Goal: Information Seeking & Learning: Learn about a topic

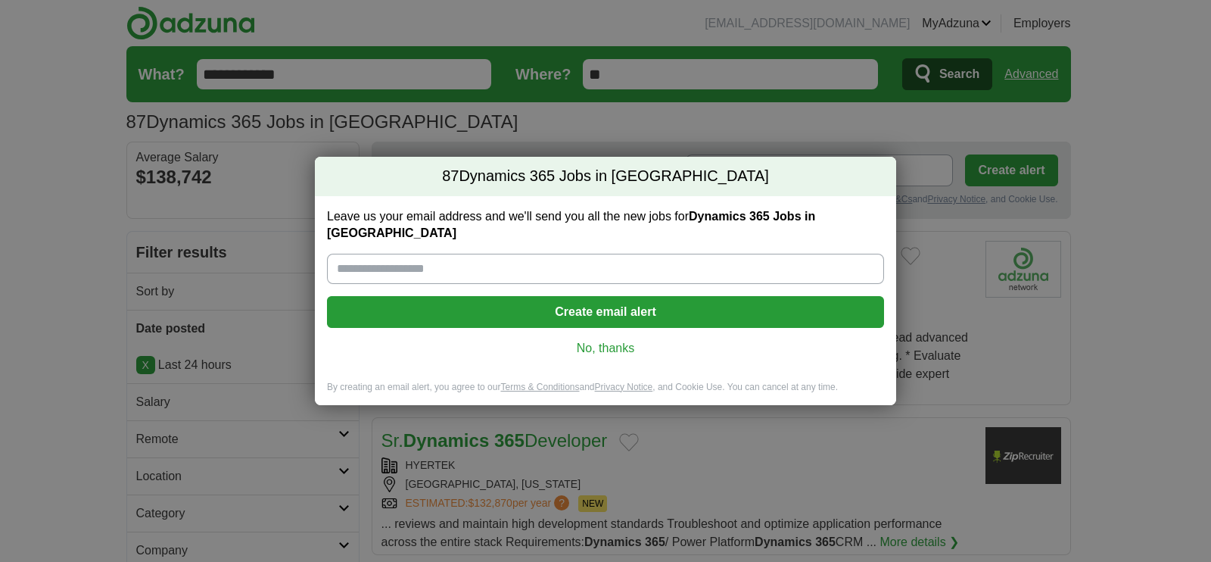
click at [599, 340] on link "No, thanks" at bounding box center [605, 348] width 533 height 17
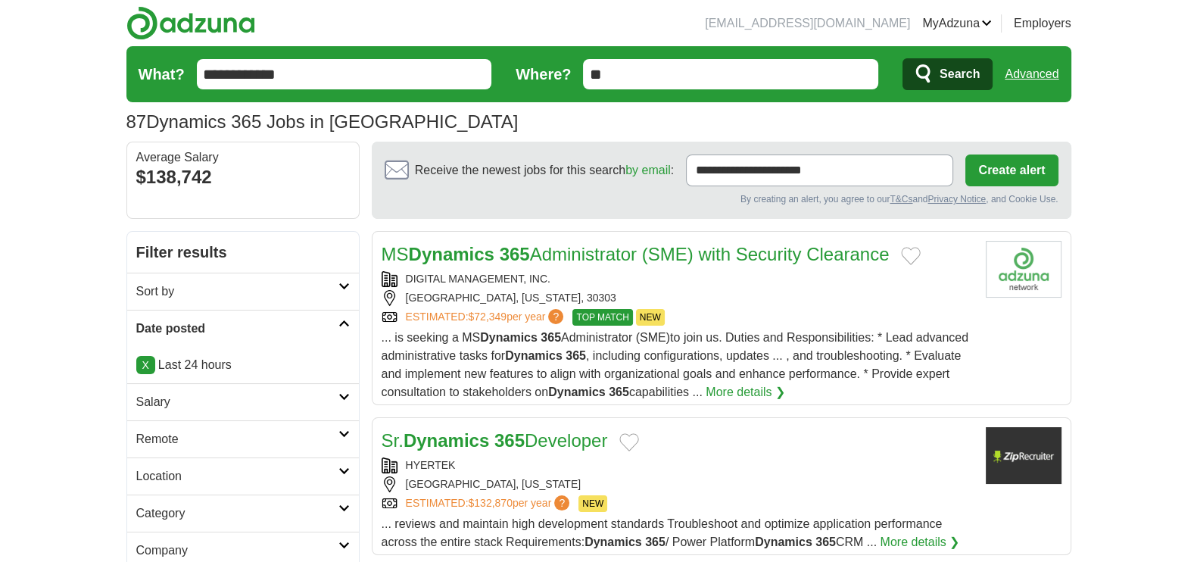
click at [347, 425] on link "Remote" at bounding box center [243, 438] width 232 height 37
click at [184, 471] on link "Remote jobs" at bounding box center [170, 475] width 68 height 13
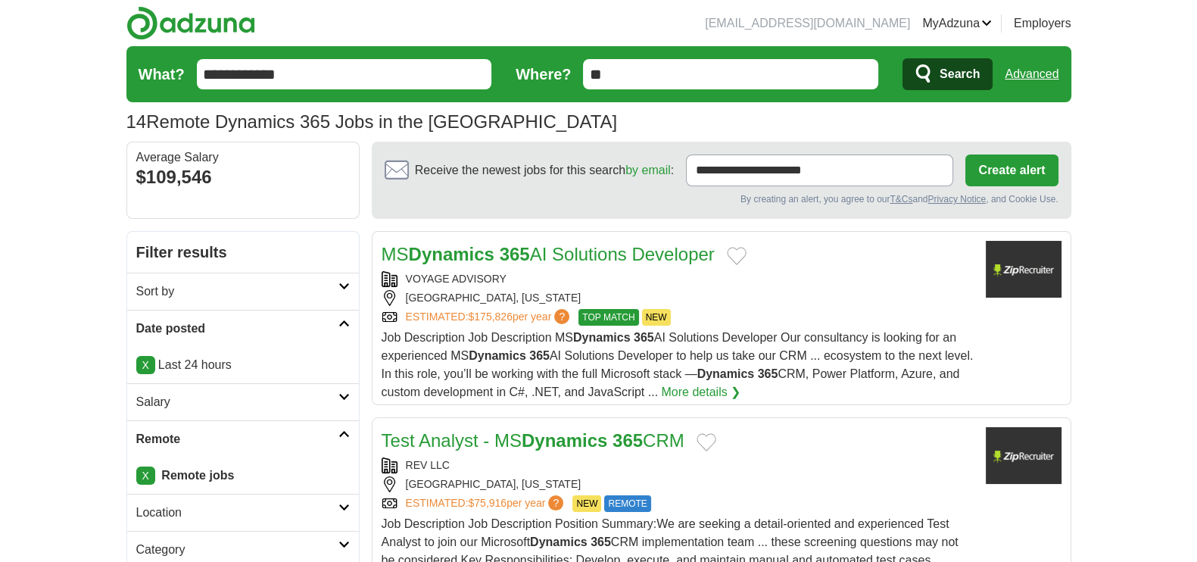
click at [511, 441] on link "Test Analyst - MS Dynamics 365 CRM" at bounding box center [532, 440] width 303 height 20
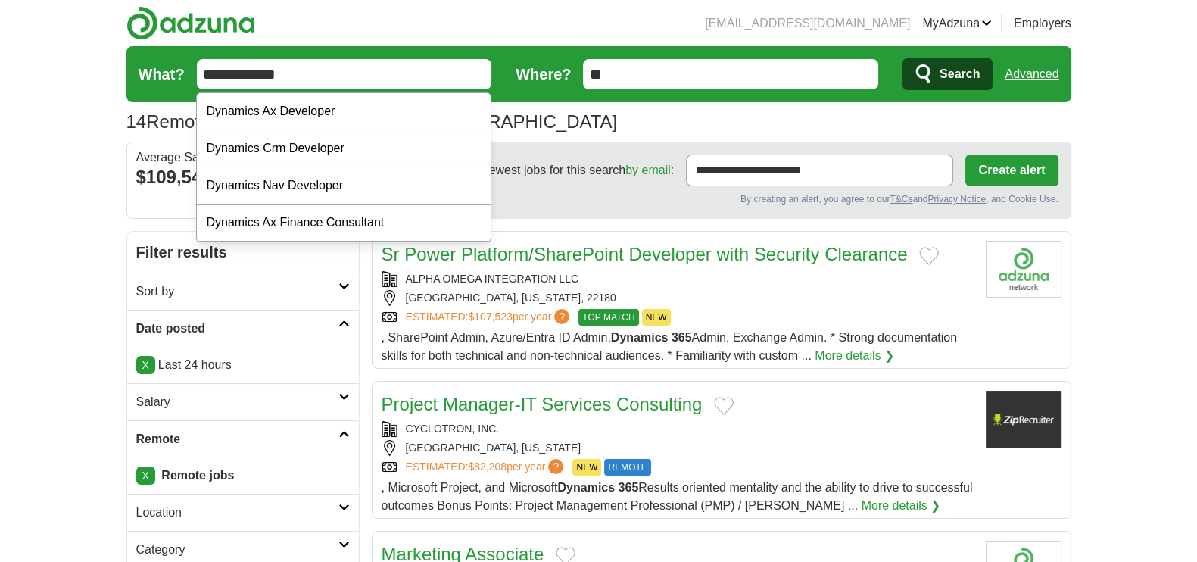
click at [394, 76] on input "**********" at bounding box center [344, 74] width 295 height 30
type input "*"
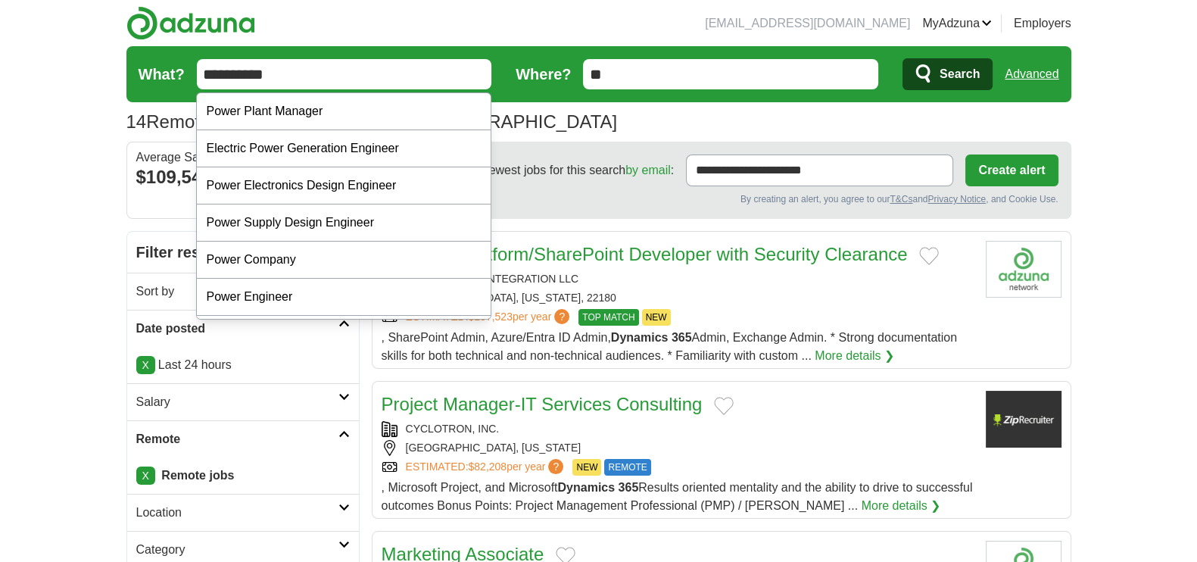
type input "**********"
click at [943, 73] on span "Search" at bounding box center [959, 74] width 40 height 30
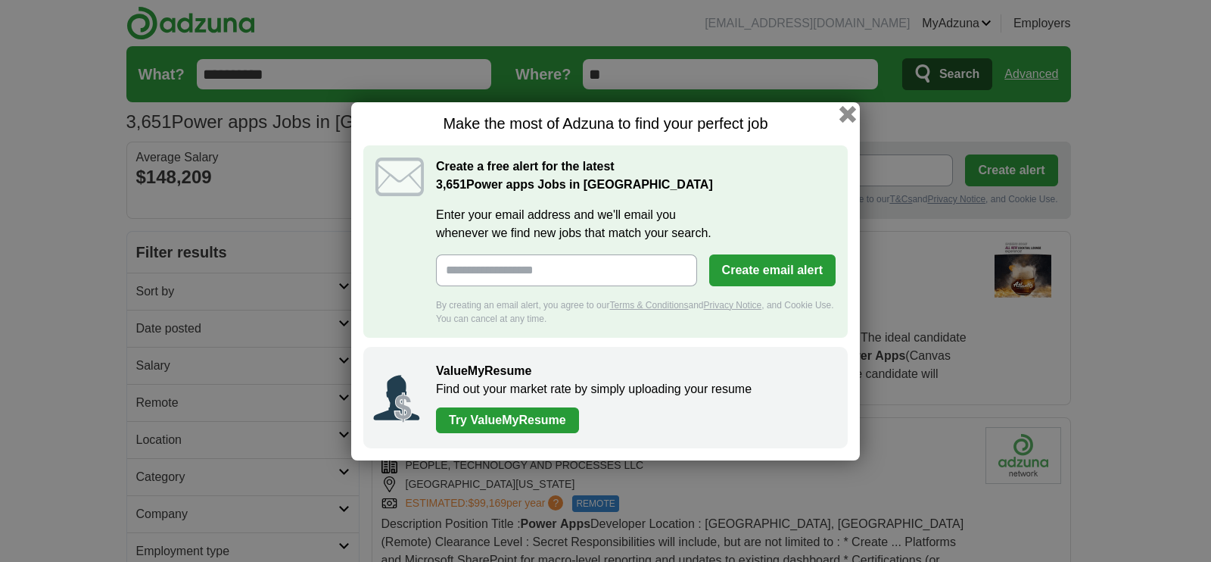
click at [841, 115] on button "button" at bounding box center [847, 113] width 17 height 17
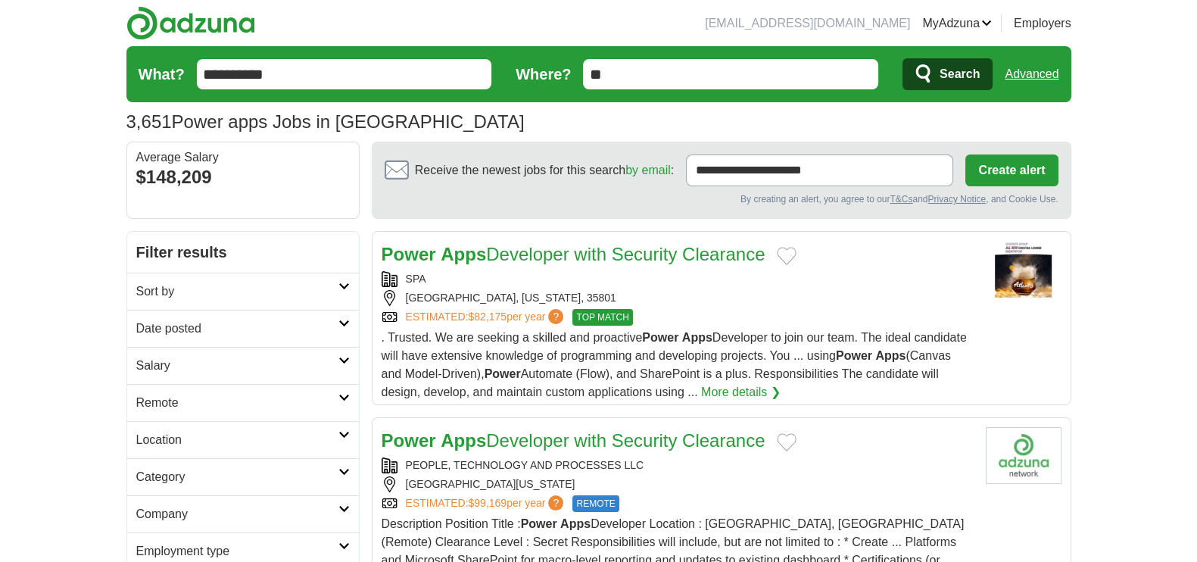
click at [347, 394] on icon at bounding box center [343, 398] width 11 height 8
click at [161, 432] on link "Remote jobs" at bounding box center [170, 438] width 68 height 13
click at [344, 316] on link "Date posted" at bounding box center [243, 328] width 232 height 37
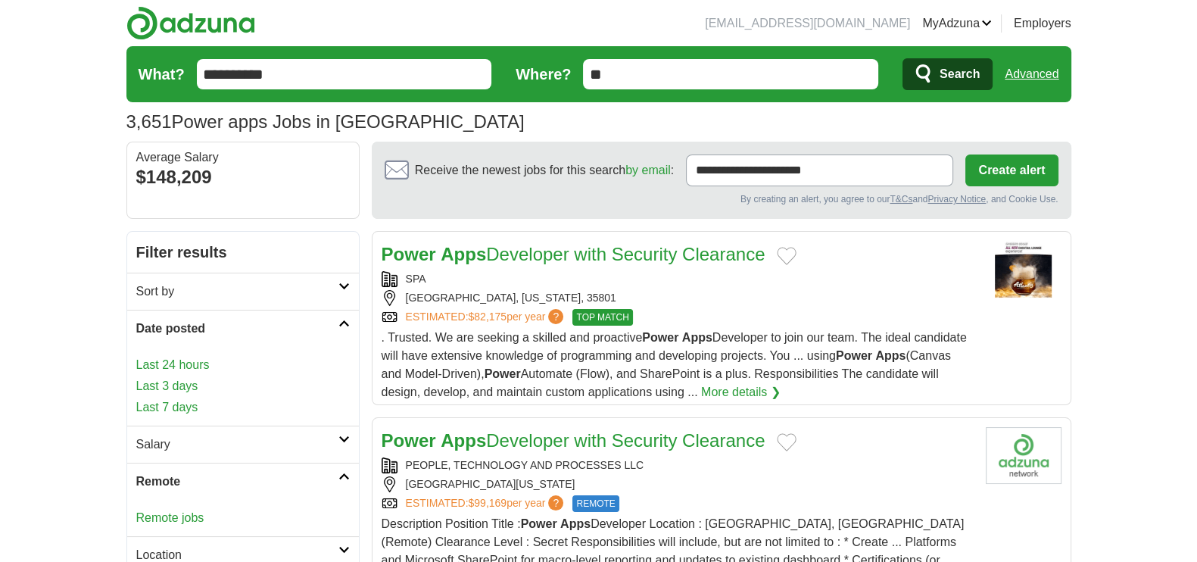
click at [179, 364] on link "Last 24 hours" at bounding box center [242, 365] width 213 height 18
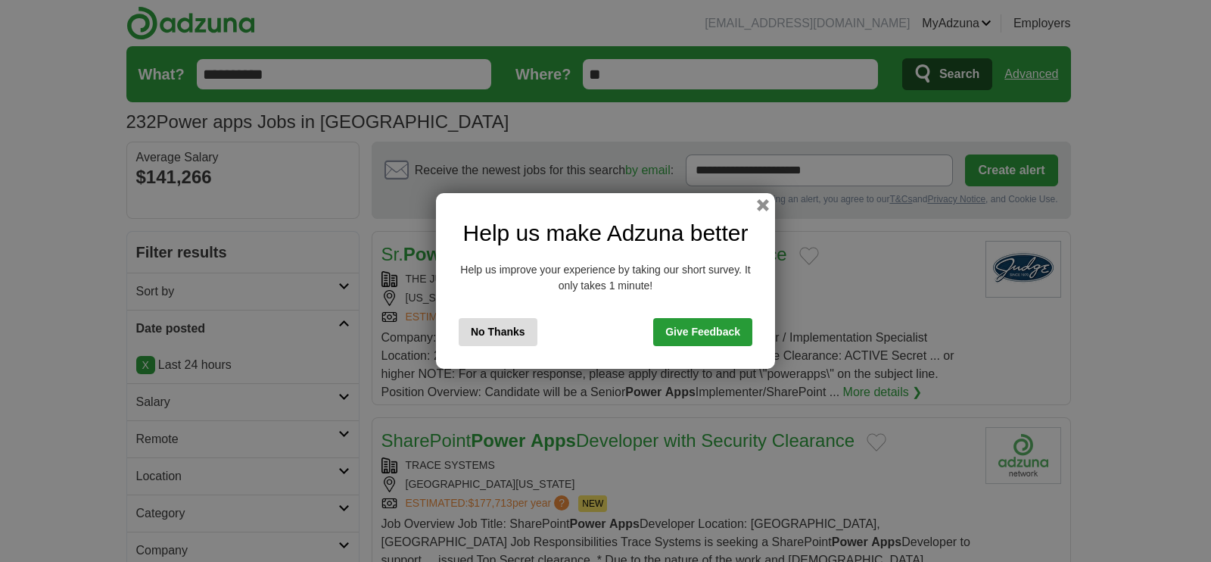
click at [514, 332] on button "No Thanks" at bounding box center [498, 332] width 79 height 28
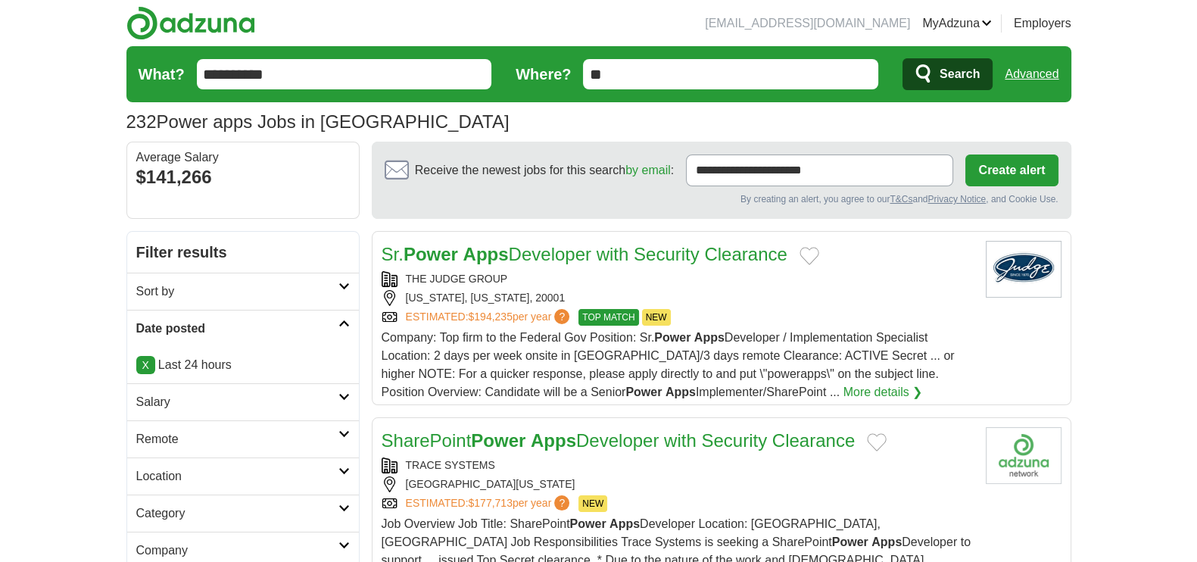
click at [341, 430] on icon at bounding box center [343, 434] width 11 height 8
click at [190, 472] on link "Remote jobs" at bounding box center [170, 475] width 68 height 13
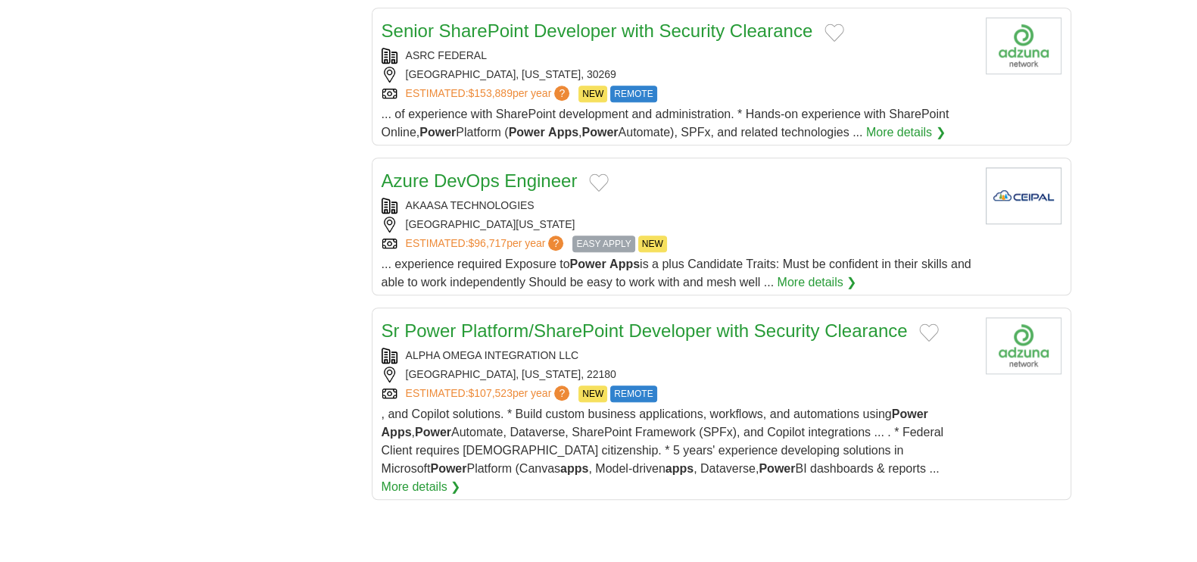
scroll to position [1703, 0]
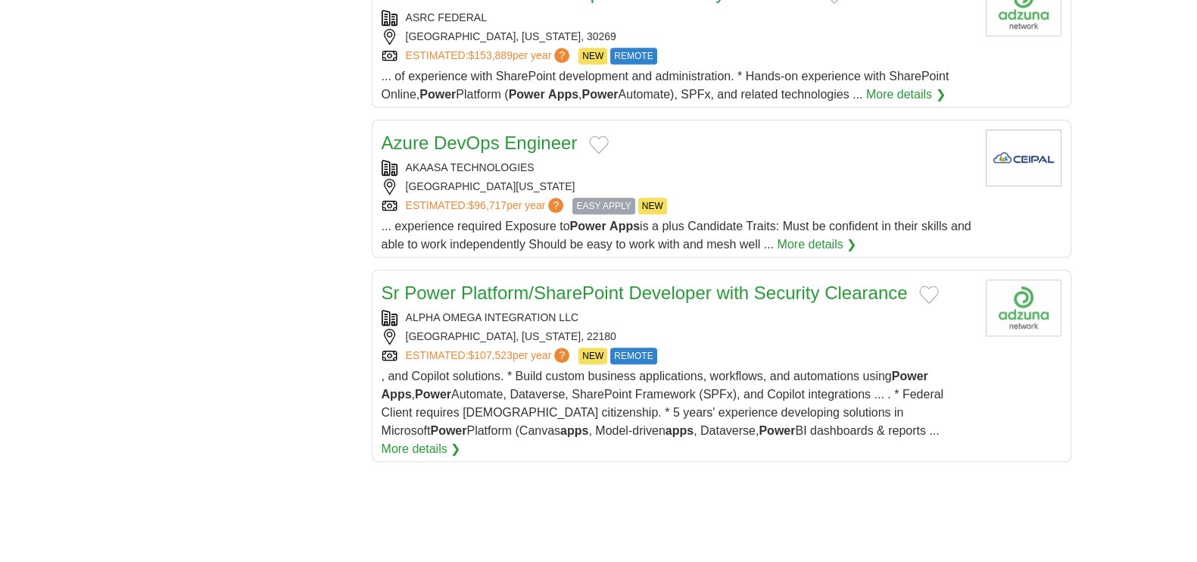
click at [528, 132] on link "Azure DevOps Engineer" at bounding box center [479, 142] width 196 height 20
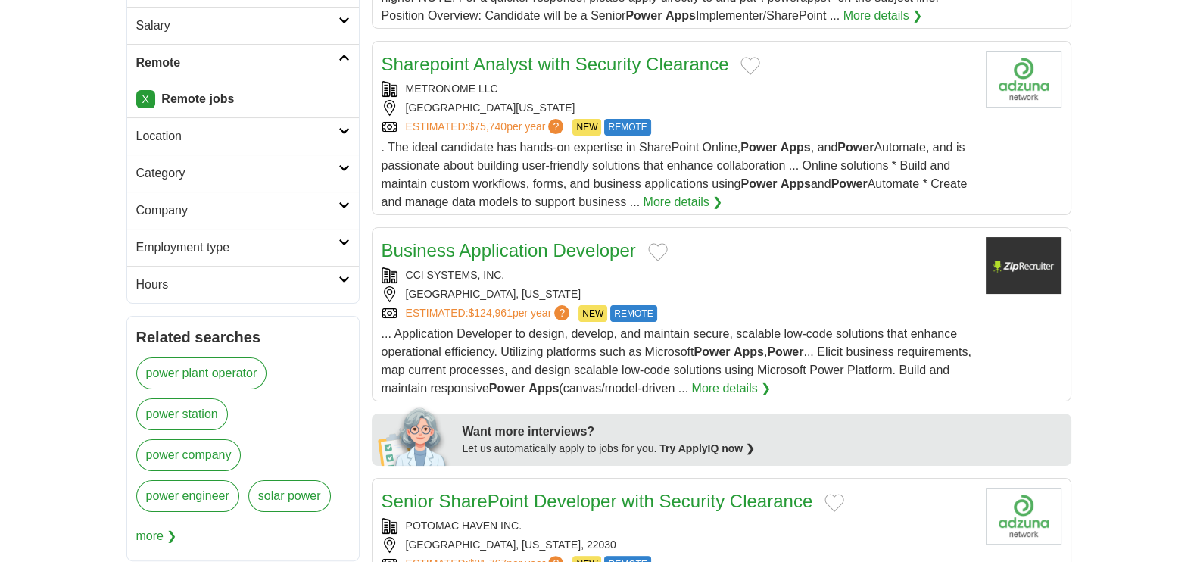
scroll to position [340, 0]
